Goal: Task Accomplishment & Management: Complete application form

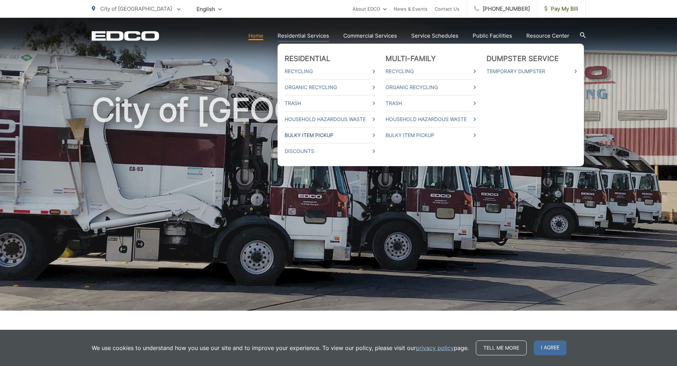
click at [330, 135] on link "Bulky Item Pickup" at bounding box center [330, 135] width 90 height 9
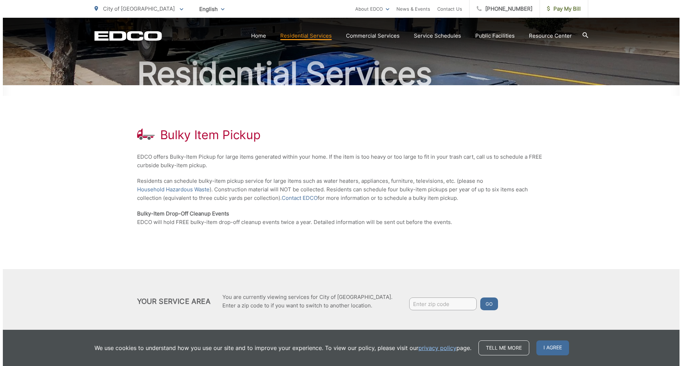
scroll to position [68, 0]
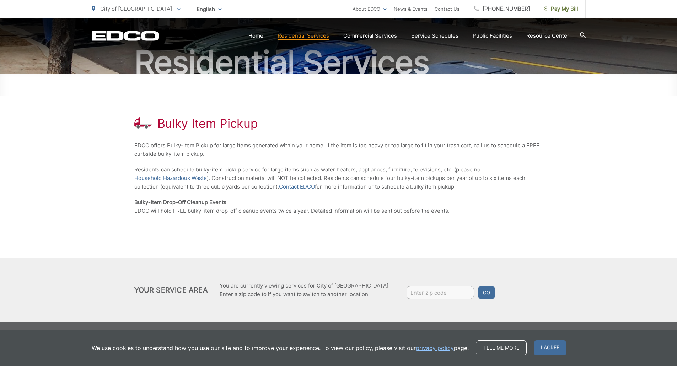
click at [416, 295] on input "Enter zip code" at bounding box center [440, 292] width 68 height 13
type input "92020"
click at [478, 291] on button "Go" at bounding box center [487, 292] width 18 height 13
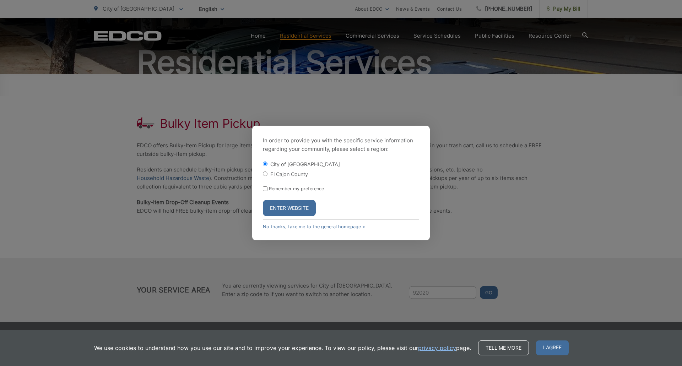
click at [266, 189] on input "Remember my preference" at bounding box center [265, 189] width 5 height 5
checkbox input "true"
click at [295, 209] on button "Enter Website" at bounding box center [289, 208] width 53 height 16
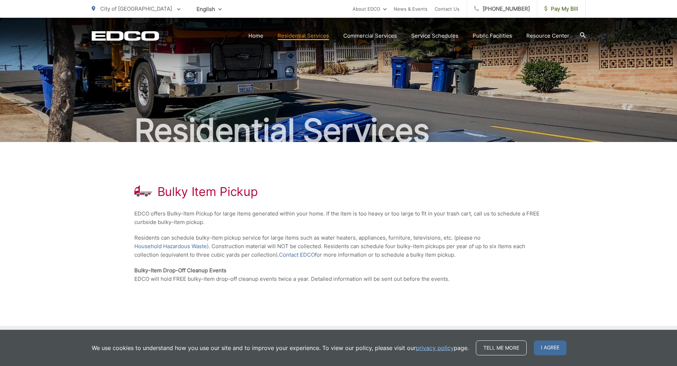
click at [552, 348] on span "I agree" at bounding box center [550, 348] width 33 height 15
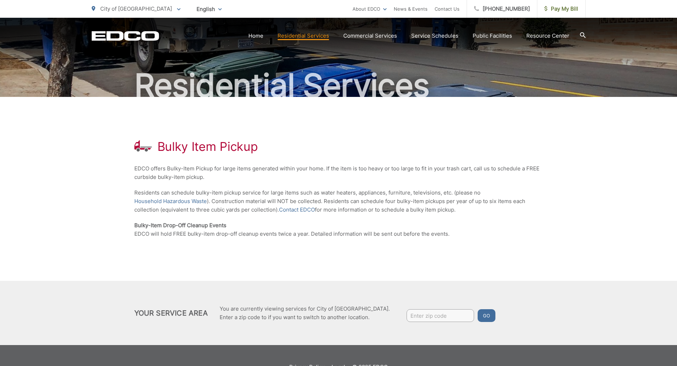
scroll to position [33, 0]
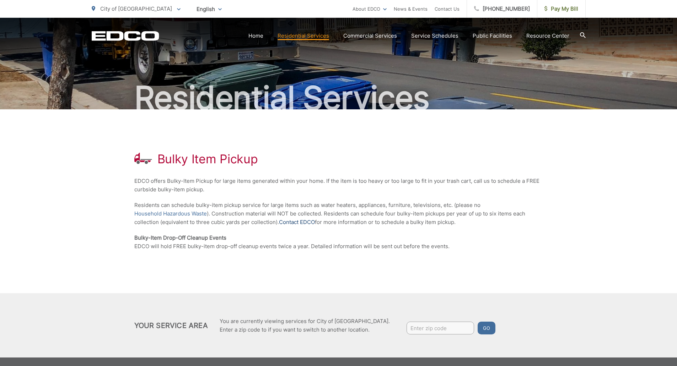
click at [307, 221] on link "Contact EDCO" at bounding box center [297, 222] width 36 height 9
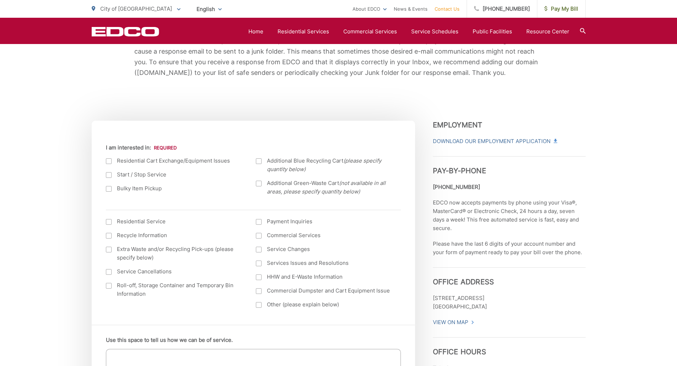
scroll to position [213, 0]
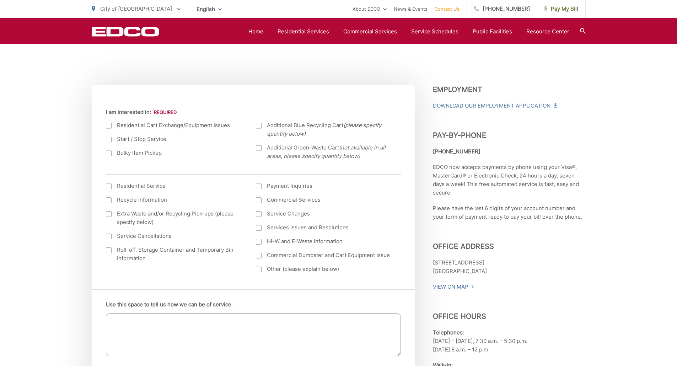
click at [111, 155] on div at bounding box center [109, 154] width 6 height 6
click at [0, 0] on input "Bulky Item Pickup" at bounding box center [0, 0] width 0 height 0
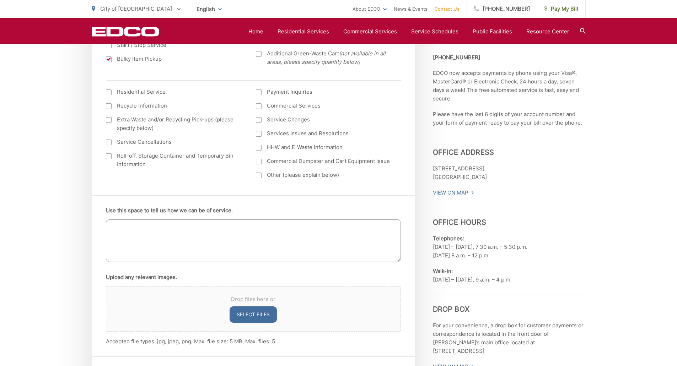
scroll to position [320, 0]
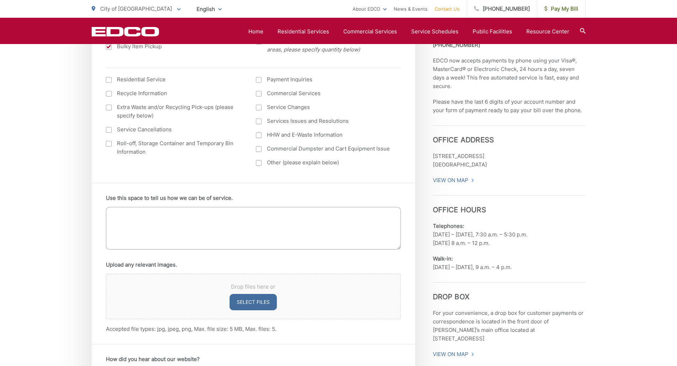
click at [182, 217] on textarea "Use this space to tell us how we can be of service." at bounding box center [253, 228] width 295 height 43
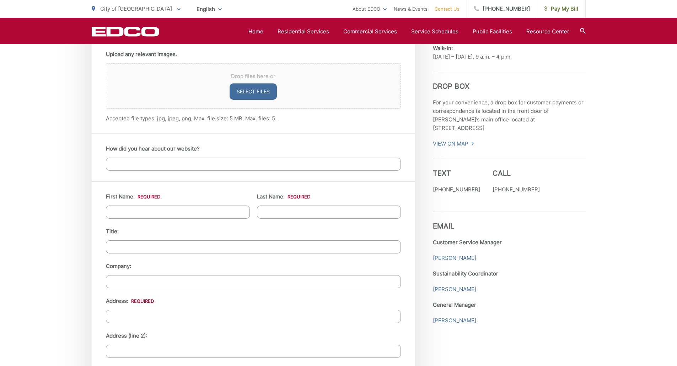
scroll to position [533, 0]
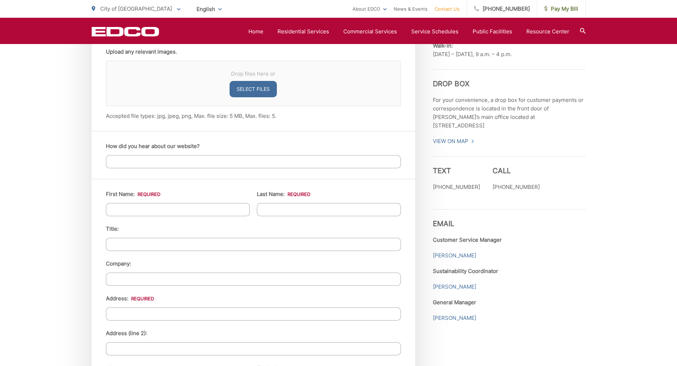
type textarea "I need to dispose of a queen size box spring & some patio furniture"
click at [190, 212] on input "First Name: *" at bounding box center [178, 209] width 144 height 13
type input "[PERSON_NAME]"
type input "702 [PERSON_NAME] Dr"
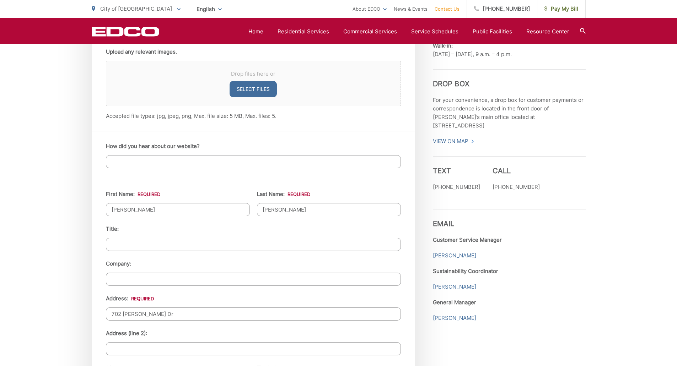
type input "El Cajon"
type input "92020"
type input "6193185186"
type input "JULIOCERVANTES@COX.NET"
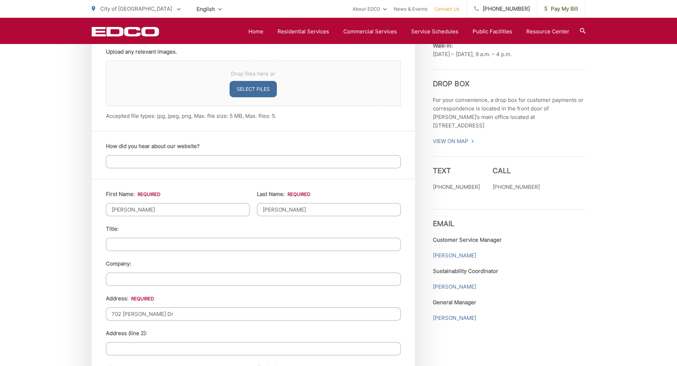
type input "(619) 318-5186"
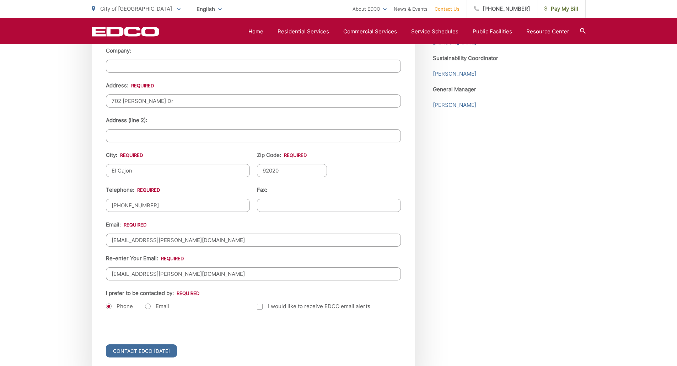
scroll to position [915, 0]
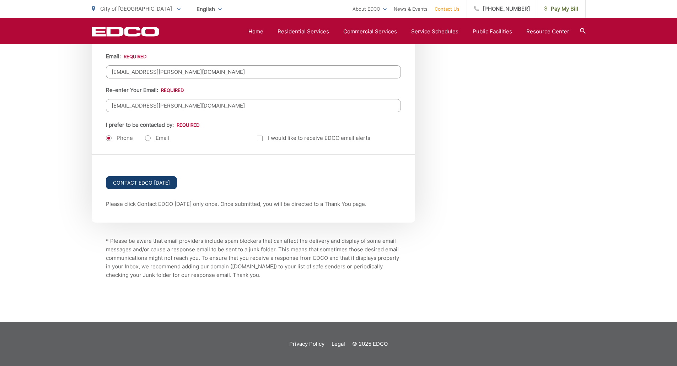
click at [162, 182] on input "Contact EDCO Today" at bounding box center [141, 182] width 71 height 13
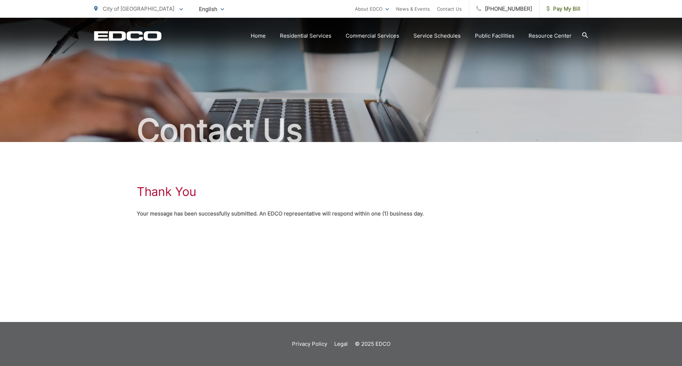
click at [471, 220] on div "Thank You Your message has been successfully submitted. An EDCO representative …" at bounding box center [341, 201] width 409 height 119
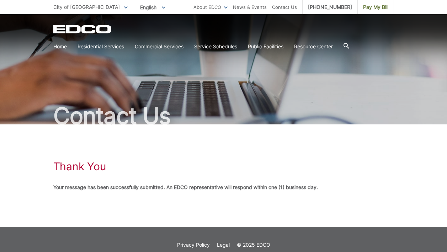
click at [386, 156] on div "Thank You Your message has been successfully submitted. An EDCO representative …" at bounding box center [223, 175] width 340 height 102
